Goal: Task Accomplishment & Management: Manage account settings

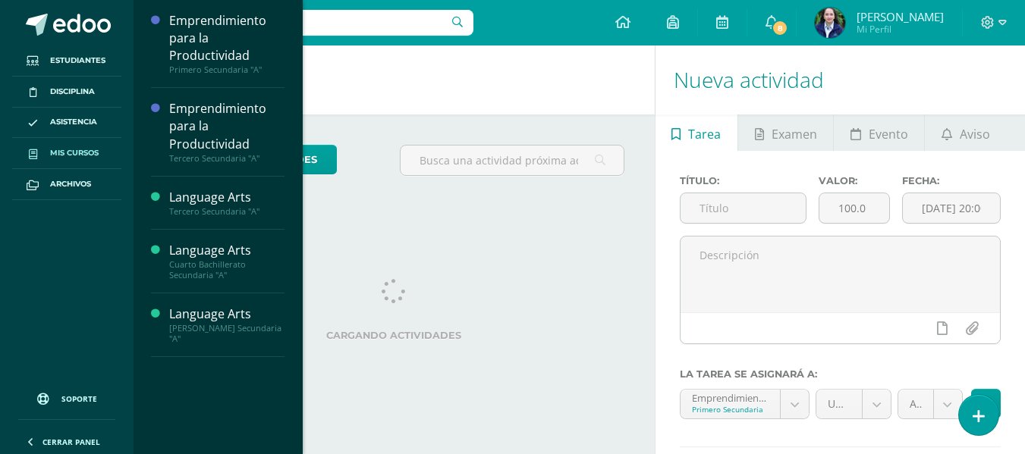
click at [86, 156] on span "Mis cursos" at bounding box center [74, 153] width 49 height 12
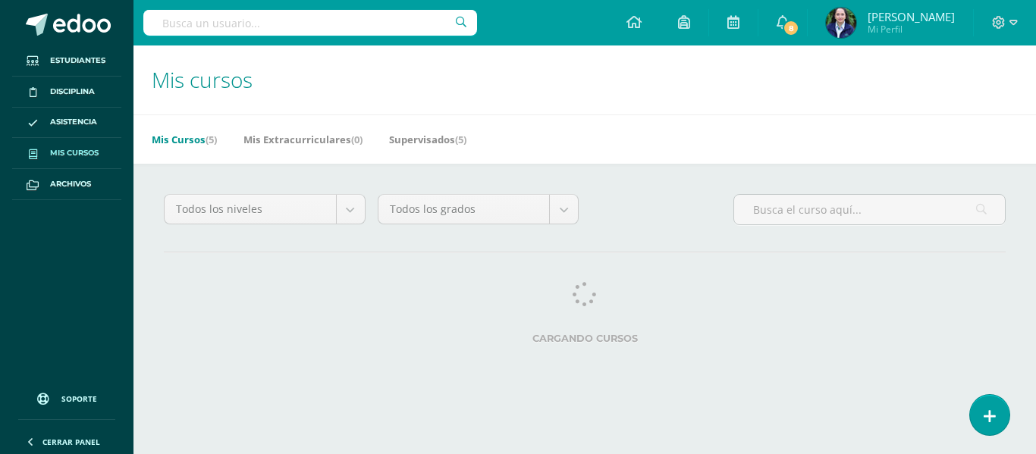
click at [652, 208] on div "Todos los niveles Todos los niveles Preprimaria Secundaria Primaria Todos los g…" at bounding box center [585, 215] width 854 height 43
click at [640, 219] on div "Todos los niveles Todos los niveles Preprimaria Secundaria Primaria Todos los g…" at bounding box center [585, 215] width 854 height 43
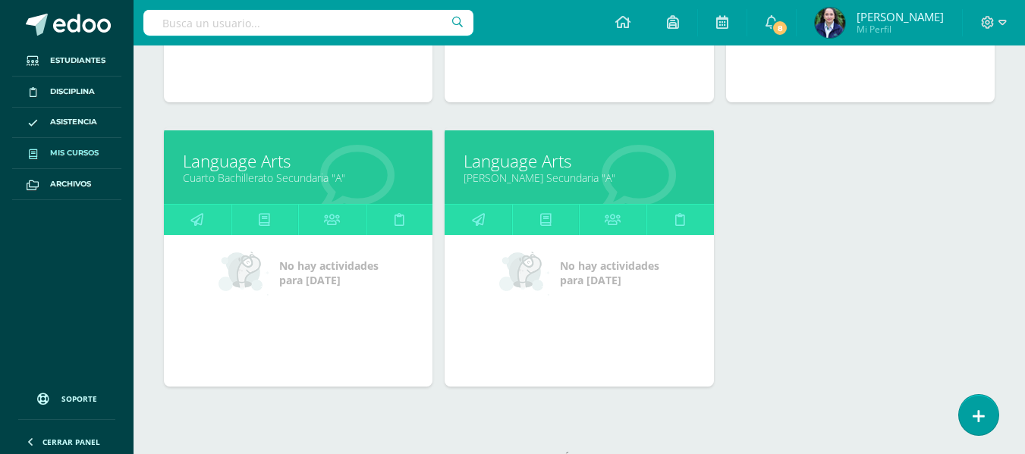
scroll to position [498, 0]
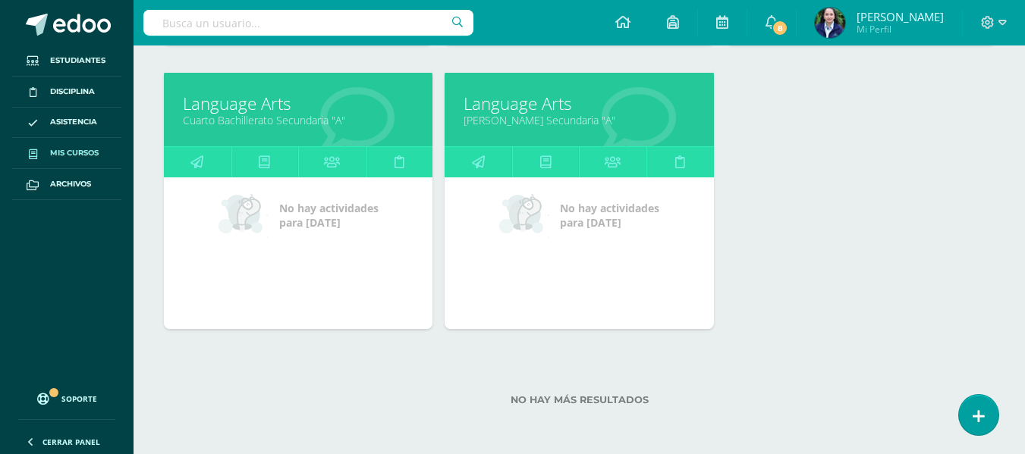
click at [792, 133] on div "Emprendimiento para la Productividad Primero Secundaria "A" No hay actividades …" at bounding box center [579, 69] width 843 height 569
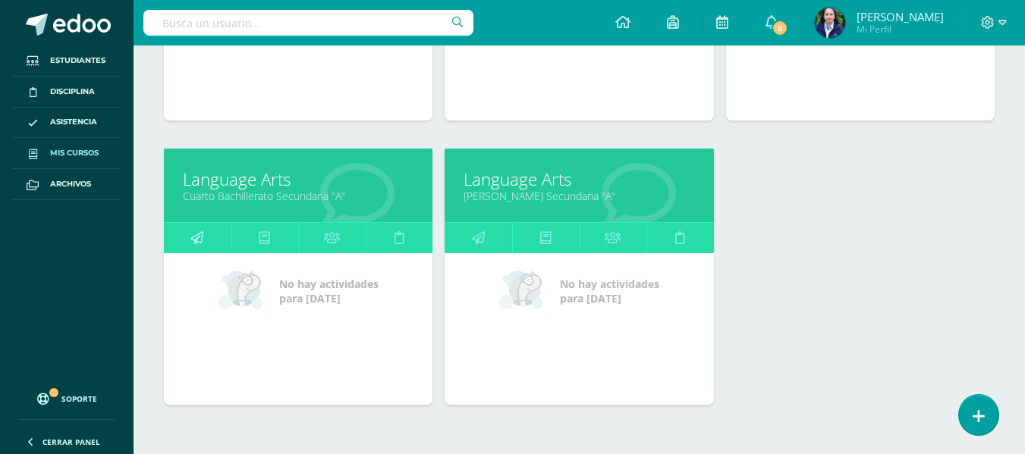
click at [198, 231] on icon at bounding box center [196, 238] width 13 height 30
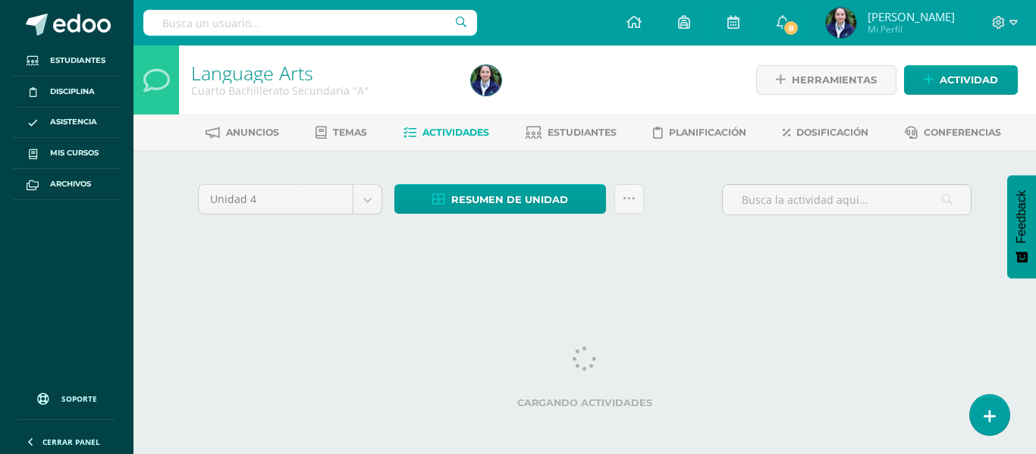
click at [634, 158] on div "Unidad 4 Unidad 1 Unidad 2 Unidad 3 Unidad 4 Resumen de unidad Descargar como H…" at bounding box center [585, 218] width 835 height 137
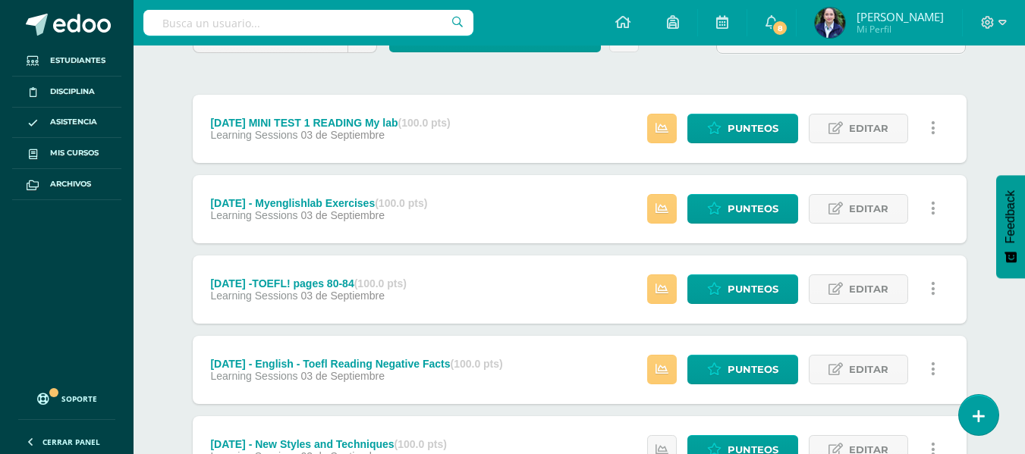
scroll to position [228, 0]
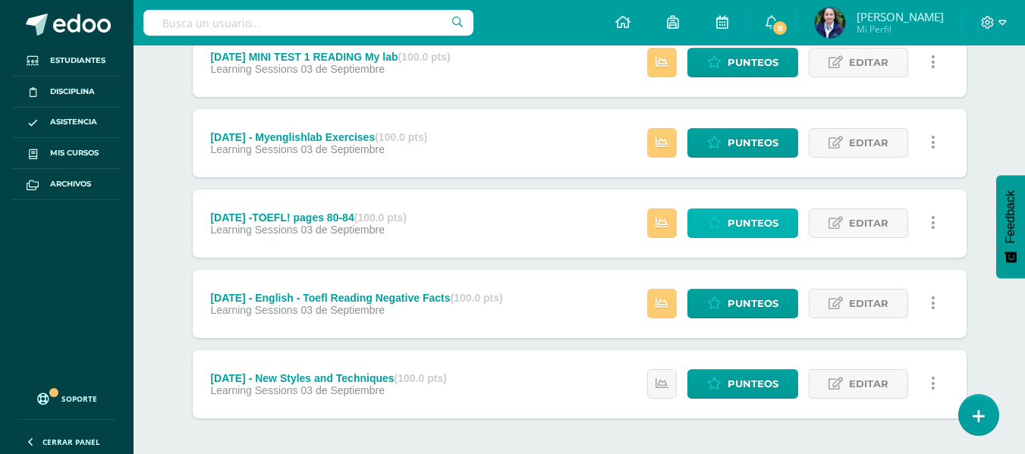
click at [737, 223] on span "Punteos" at bounding box center [753, 223] width 51 height 28
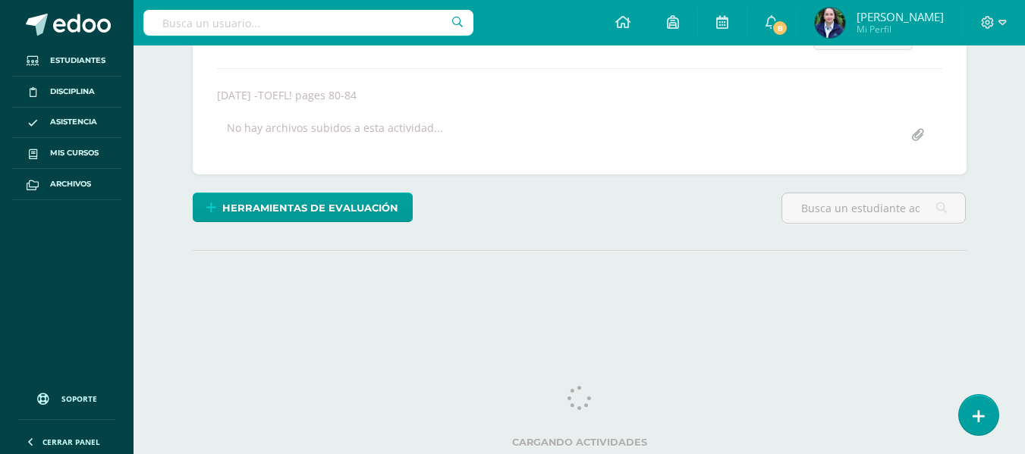
click at [1011, 135] on div "Language Arts Cuarto Bachillerato Secundaria "A" Herramientas Detalle de asiste…" at bounding box center [579, 84] width 891 height 570
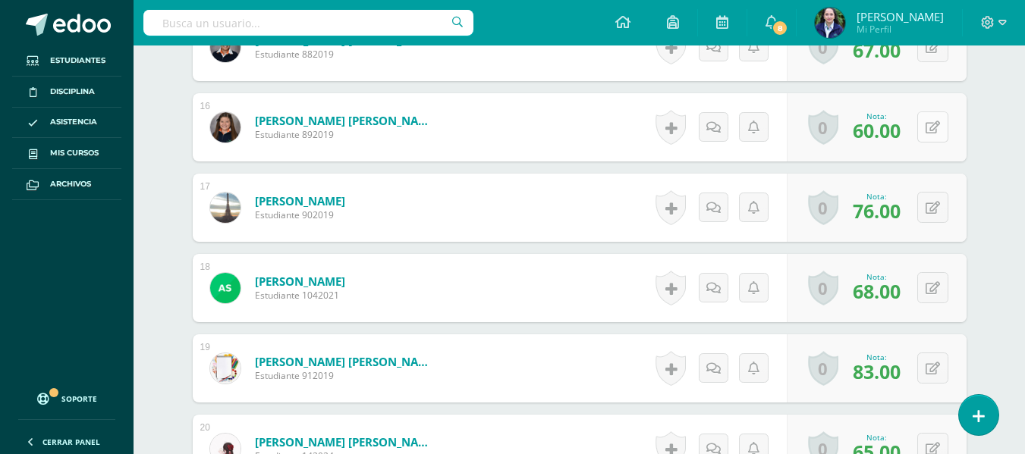
scroll to position [1655, 0]
click at [924, 127] on div "0 [GEOGRAPHIC_DATA] Logros obtenidos Aún no hay logros agregados Nota: 60.00" at bounding box center [877, 127] width 180 height 68
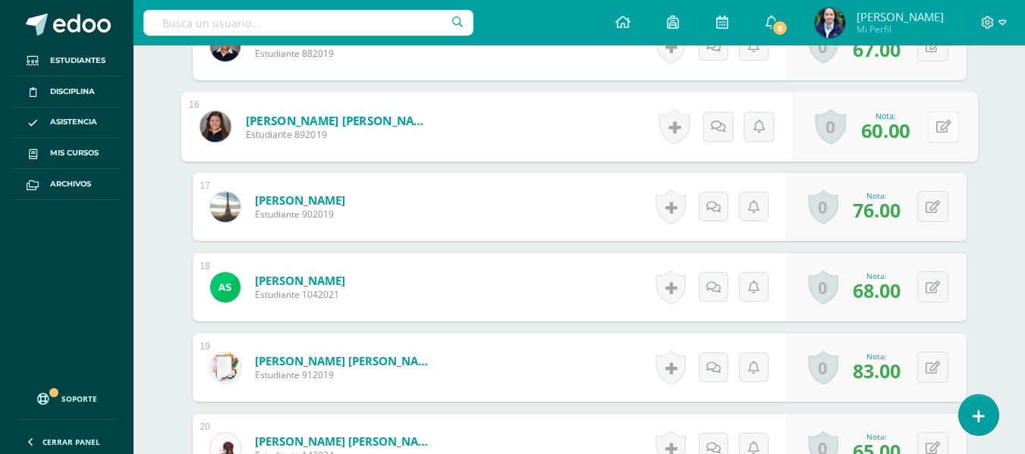
click at [943, 123] on icon at bounding box center [942, 126] width 15 height 13
type input "100"
click at [902, 136] on icon at bounding box center [903, 131] width 14 height 13
